Goal: Task Accomplishment & Management: Manage account settings

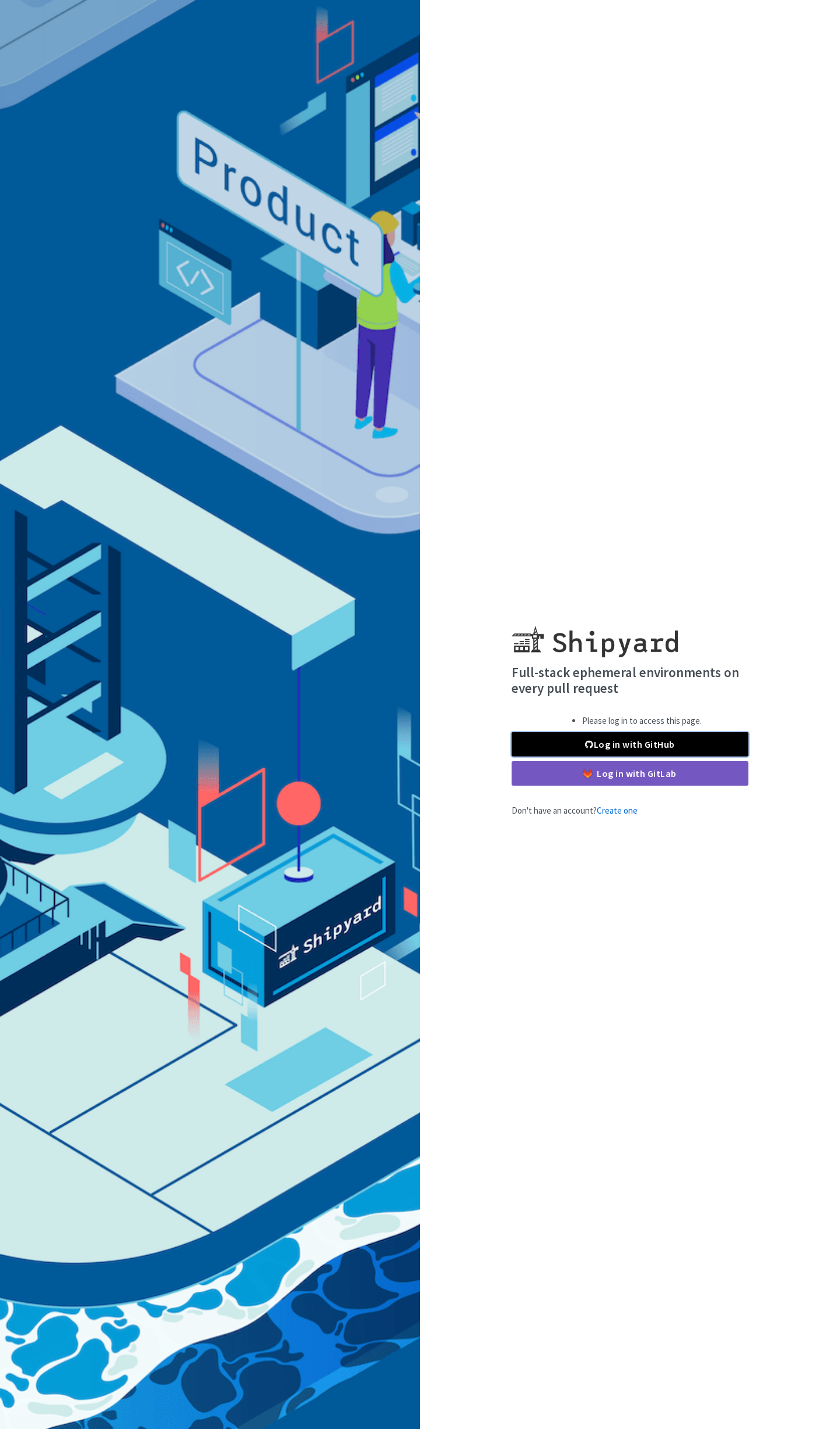
click at [610, 738] on link "Log in with GitHub" at bounding box center [630, 744] width 236 height 25
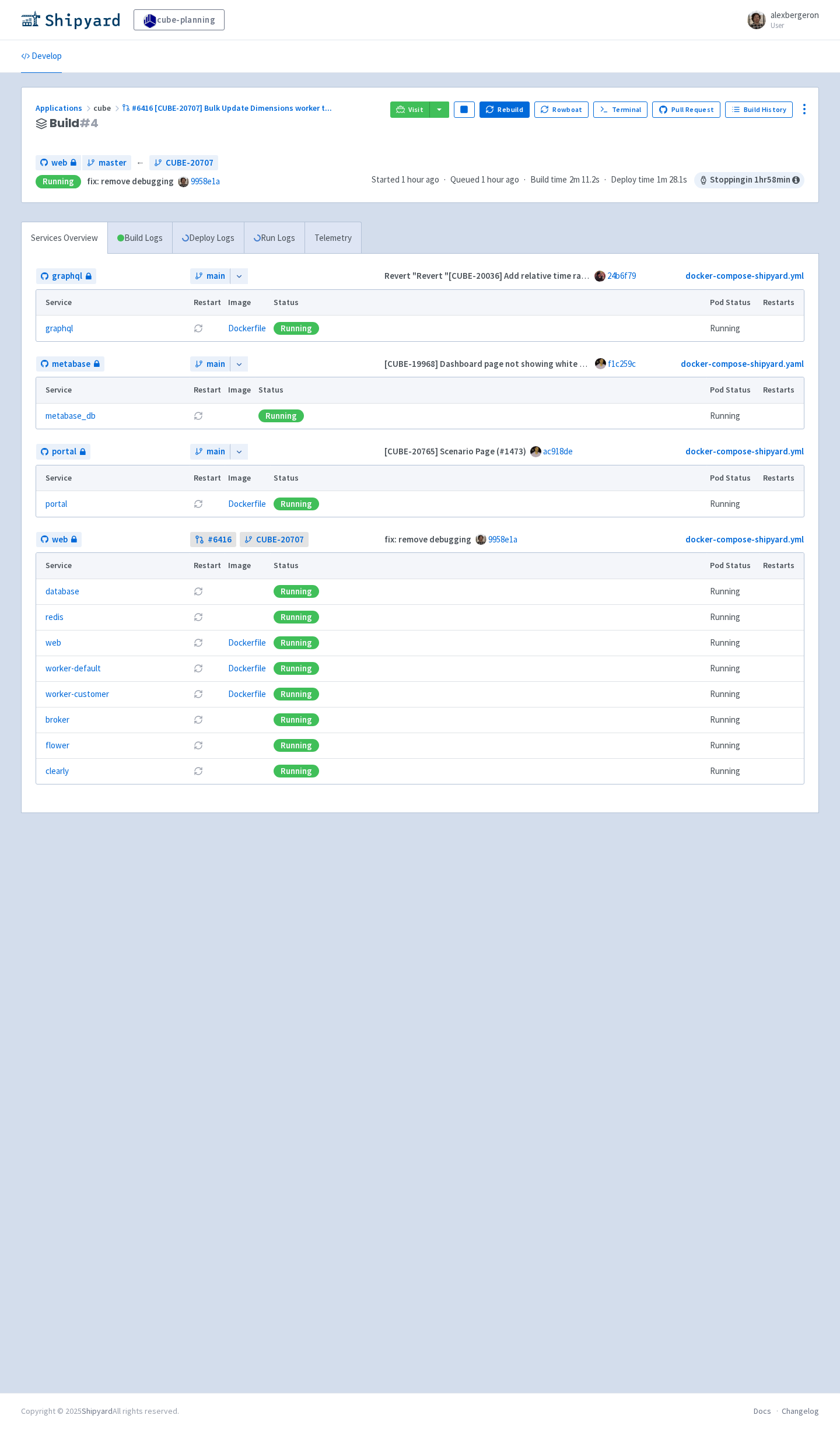
click at [239, 451] on icon at bounding box center [239, 452] width 8 height 8
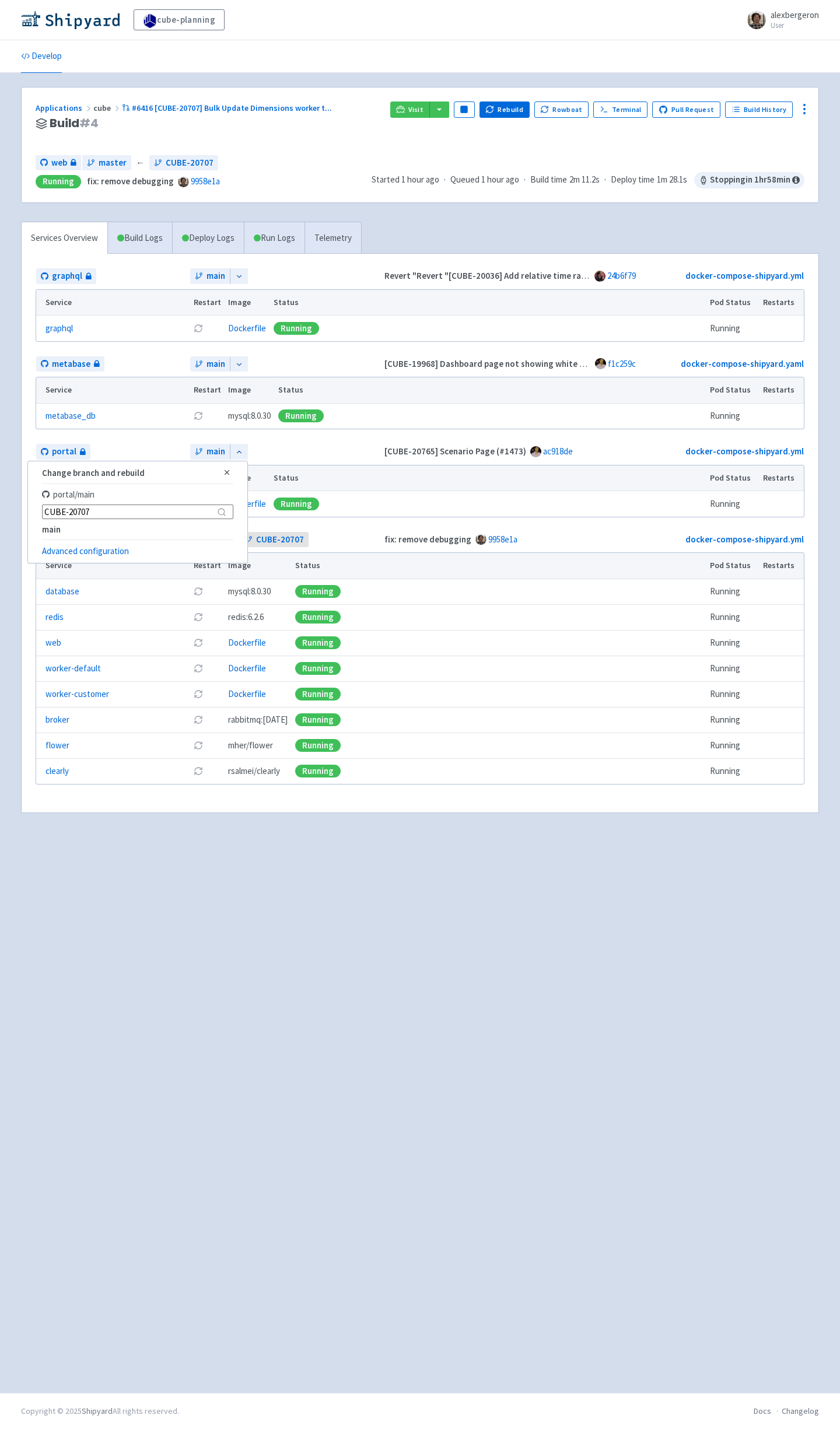
click at [101, 515] on input "CUBE-20707" at bounding box center [138, 512] width 191 height 15
paste input "19573"
type input "CUBE-19573"
click at [217, 551] on button "Select" at bounding box center [215, 552] width 34 height 16
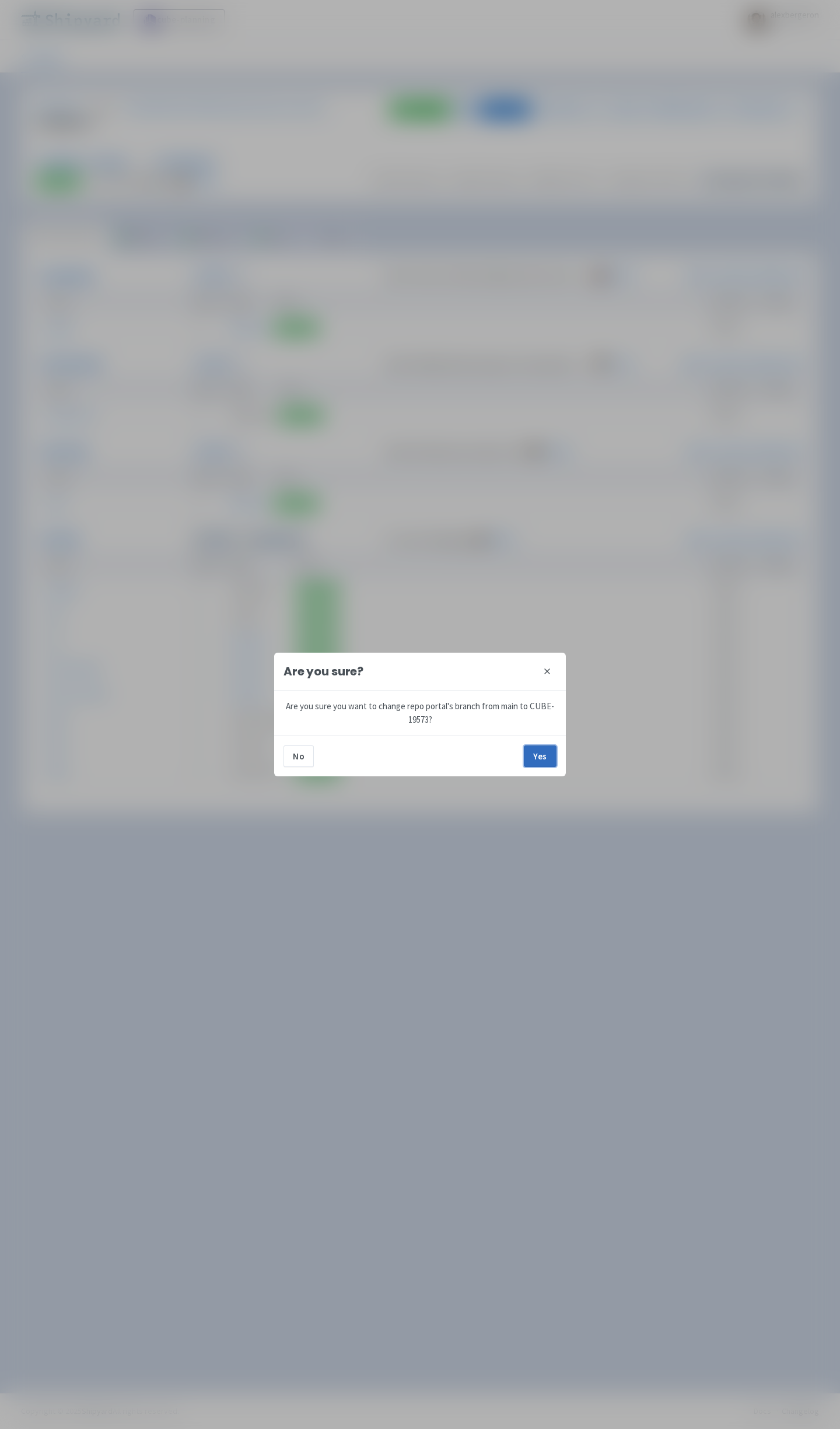
click at [547, 765] on button "Yes" at bounding box center [540, 755] width 33 height 21
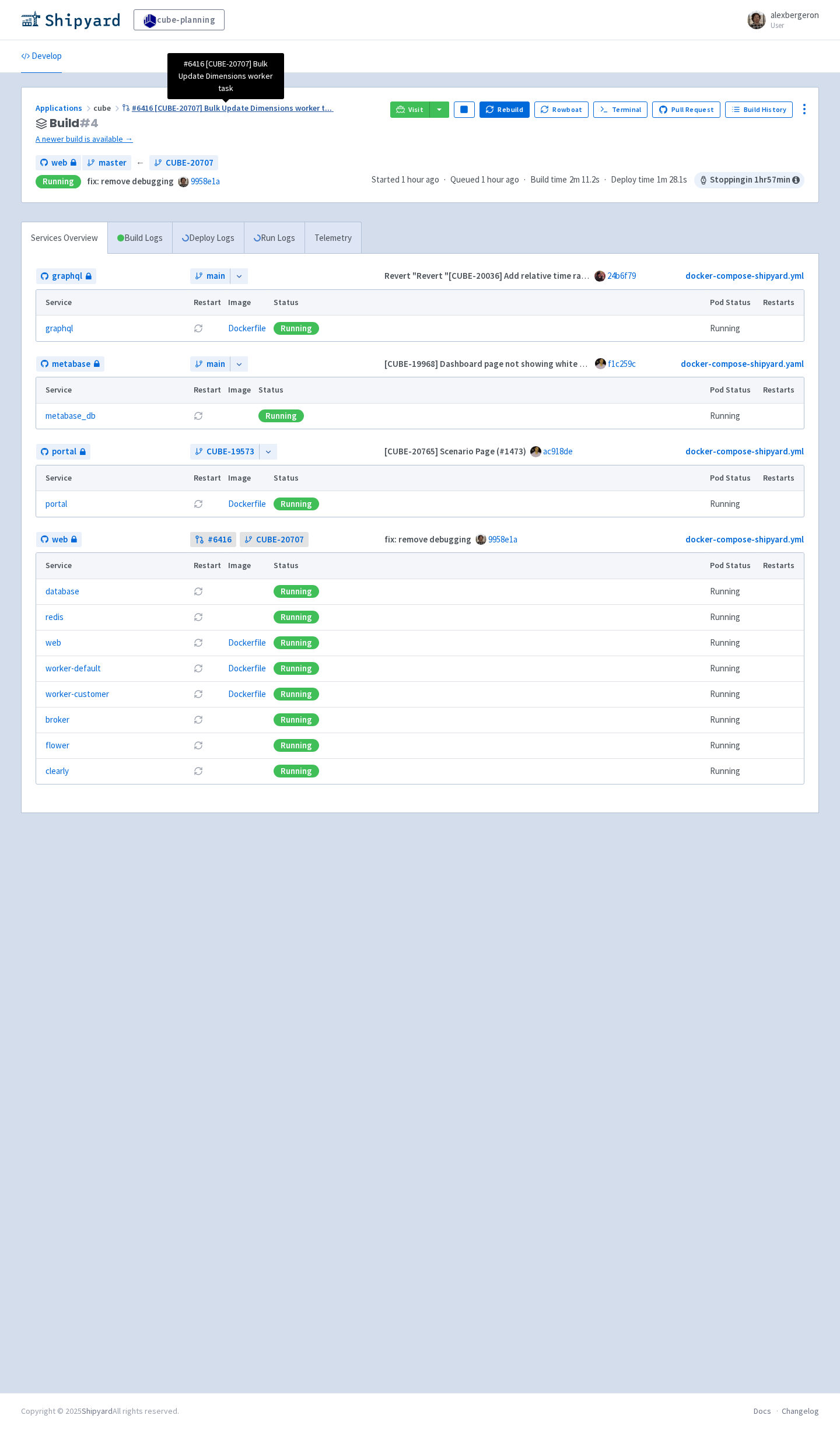
click at [181, 107] on span "#6416 [CUBE-20707] Bulk Update Dimensions worker t ..." at bounding box center [232, 108] width 200 height 10
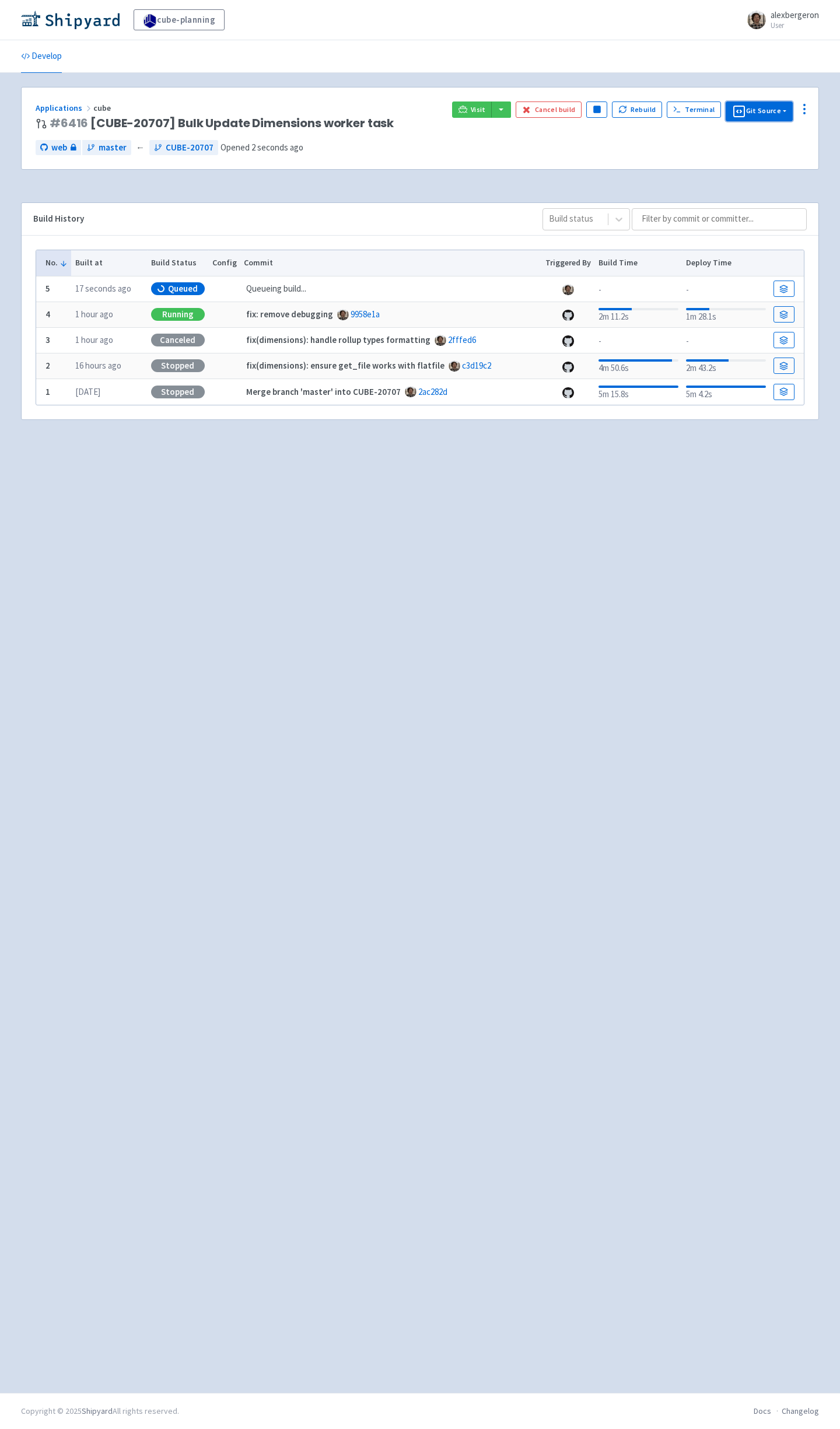
click at [763, 115] on button "Git Source" at bounding box center [759, 111] width 67 height 20
click at [804, 109] on circle at bounding box center [804, 109] width 1 height 1
click at [768, 136] on span "Configure" at bounding box center [760, 136] width 77 height 16
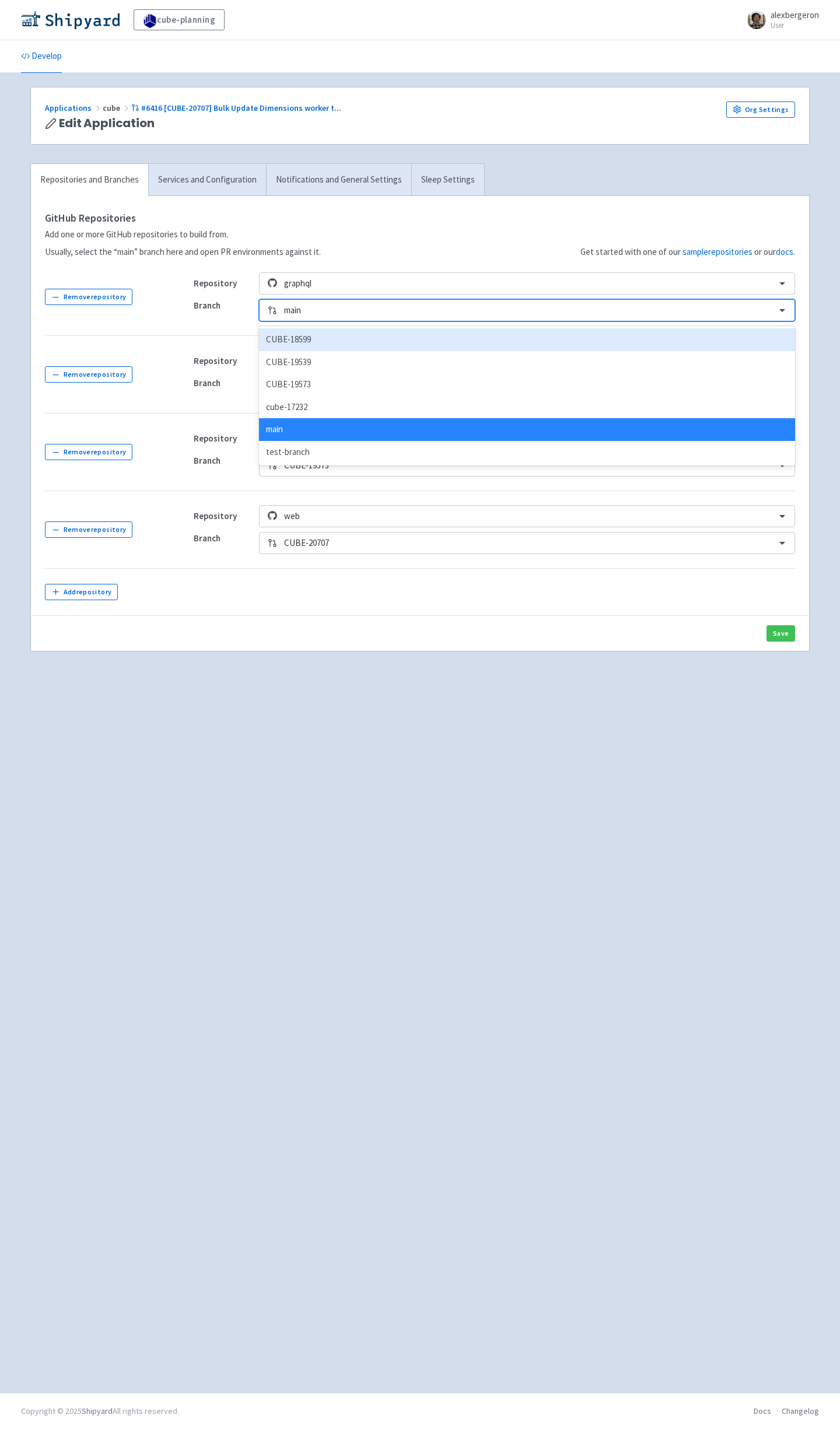
click at [325, 315] on div at bounding box center [526, 311] width 485 height 16
paste input "CUBE-19573"
type input "CUBE-19573"
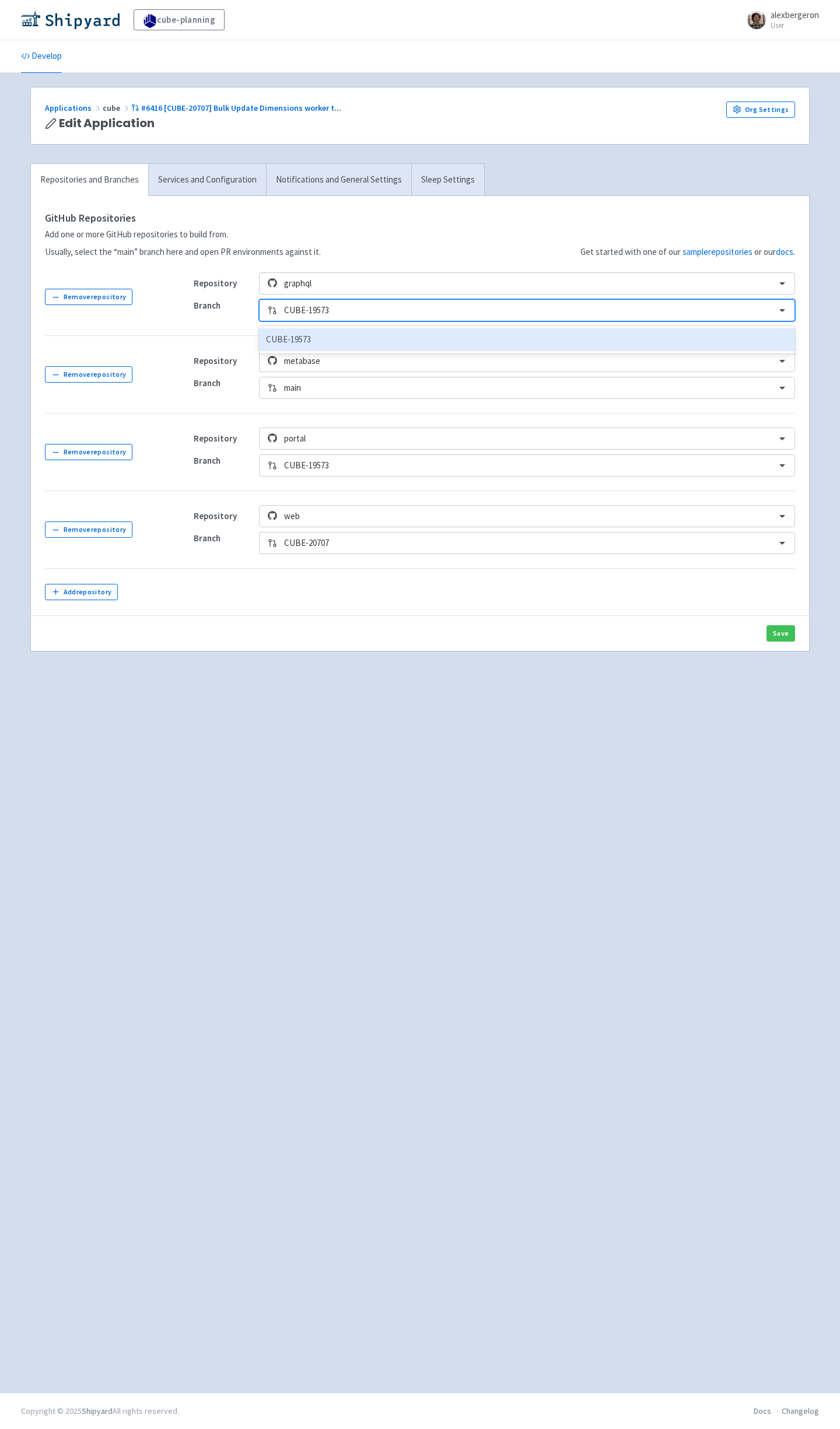
click at [315, 344] on div "CUBE-19573" at bounding box center [527, 339] width 536 height 23
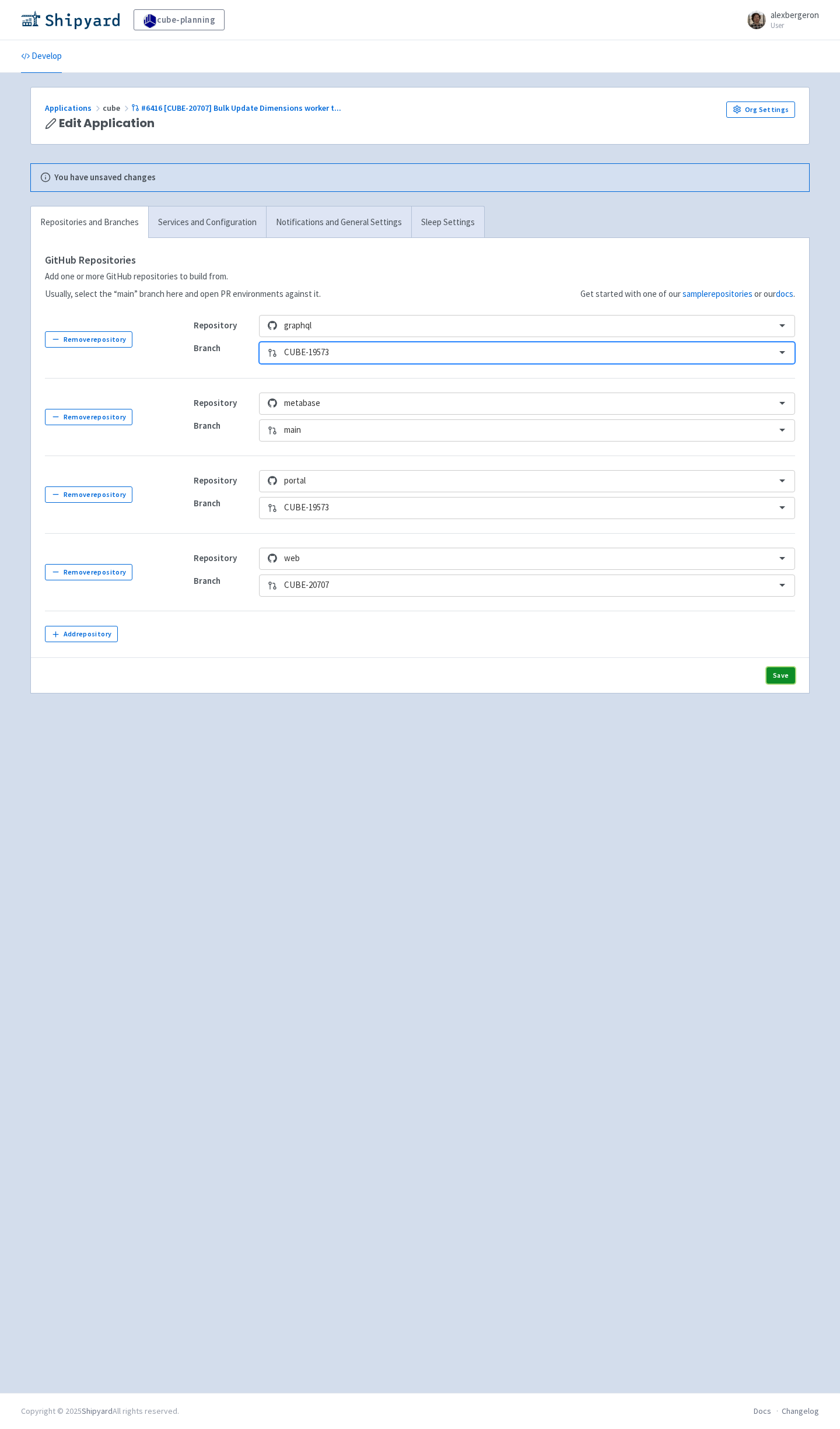
click at [783, 682] on button "Save" at bounding box center [780, 675] width 28 height 16
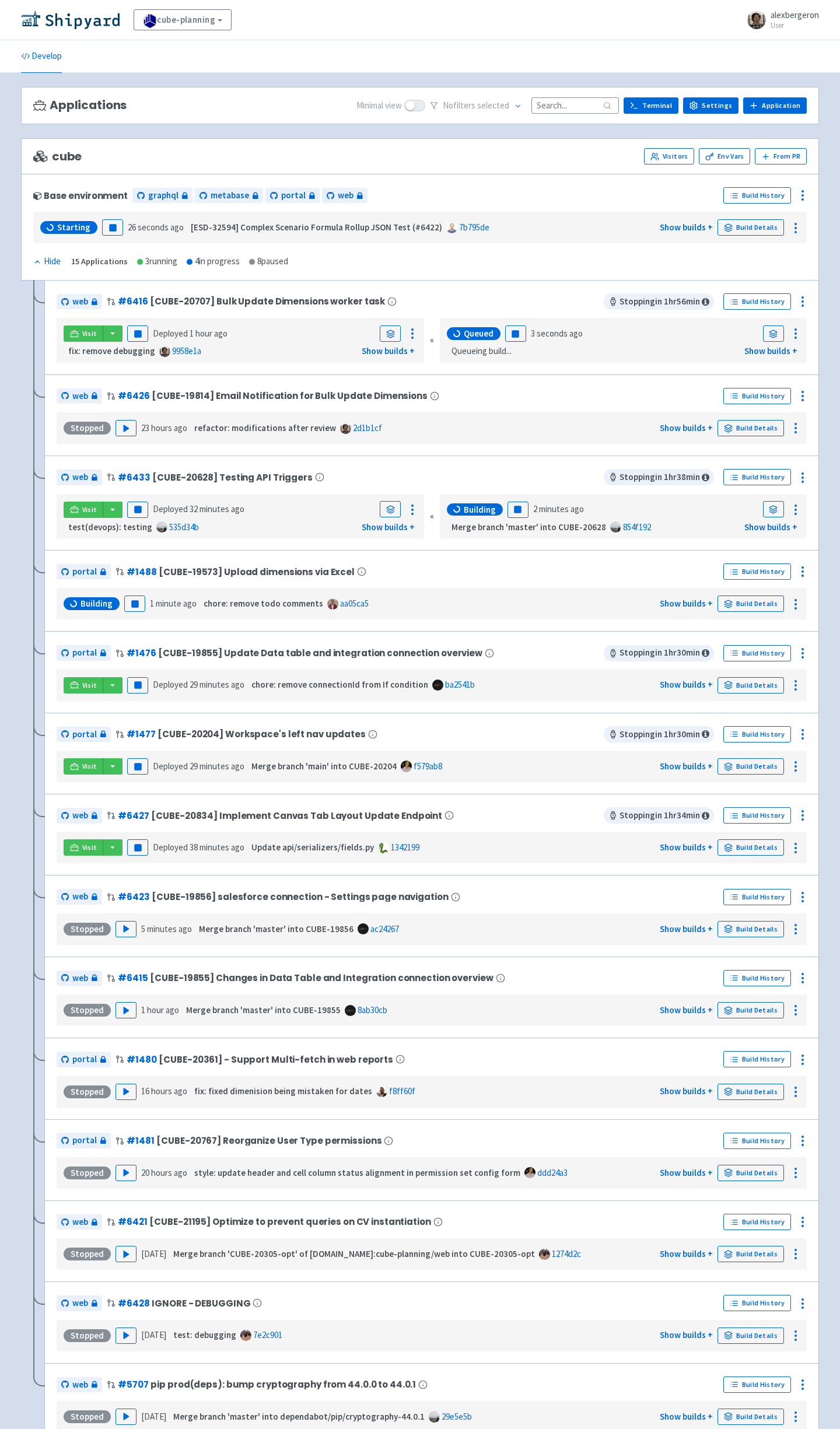
click at [228, 358] on div "fix: remove debugging 9958e1a Show builds +" at bounding box center [240, 351] width 358 height 13
click at [765, 358] on strong "Show builds +" at bounding box center [771, 351] width 53 height 13
click at [764, 353] on link "Show builds +" at bounding box center [771, 350] width 53 height 11
click at [763, 355] on link "Hide builds -" at bounding box center [773, 350] width 48 height 11
click at [765, 306] on link "Build History" at bounding box center [757, 301] width 68 height 16
